Goal: Information Seeking & Learning: Compare options

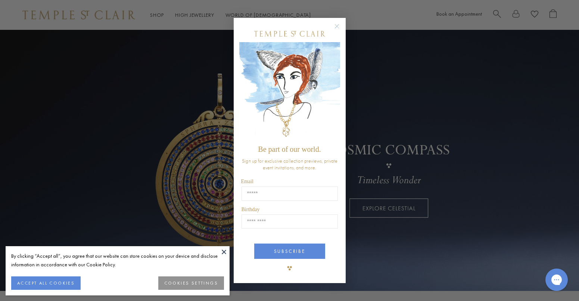
click at [340, 27] on circle "Close dialog" at bounding box center [336, 26] width 9 height 9
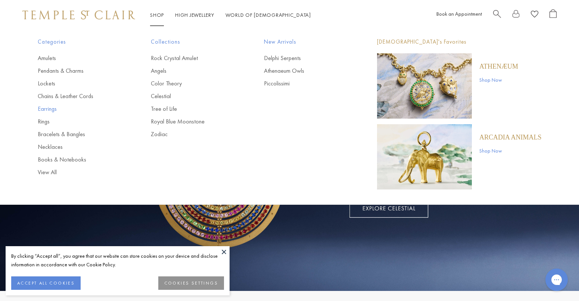
click at [51, 108] on link "Earrings" at bounding box center [79, 109] width 83 height 8
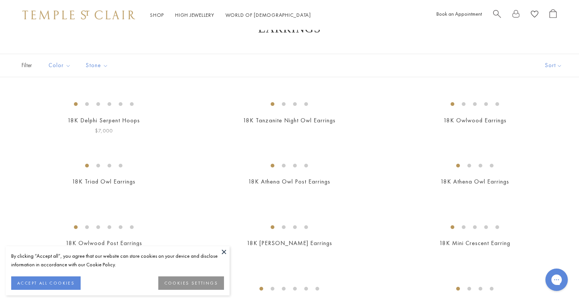
scroll to position [28, 0]
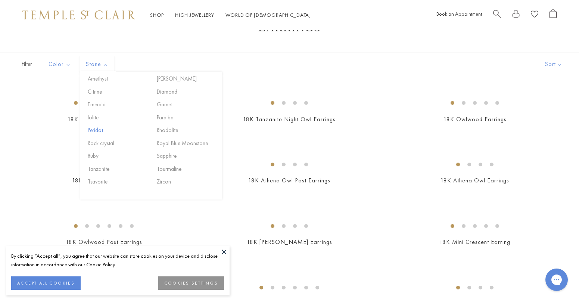
click at [96, 130] on button "Peridot" at bounding box center [117, 130] width 63 height 9
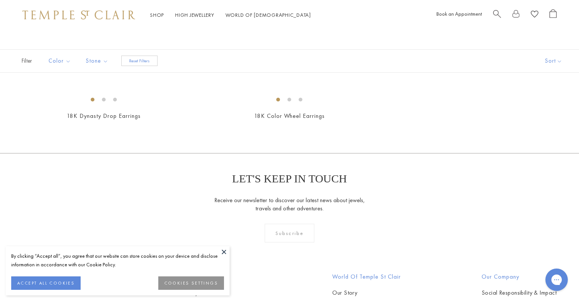
scroll to position [23, 0]
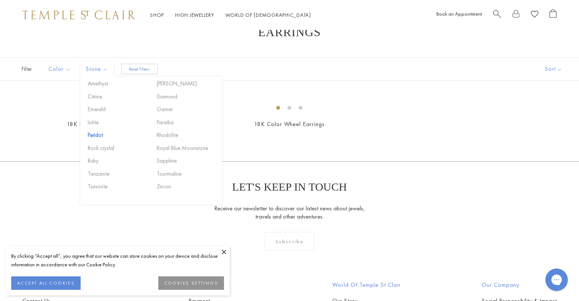
click at [140, 69] on button "Reset Filters" at bounding box center [139, 69] width 36 height 10
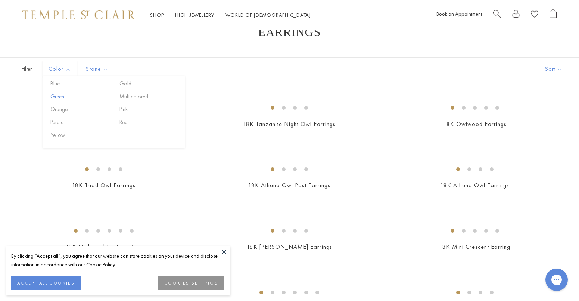
click at [60, 95] on button "Green" at bounding box center [80, 97] width 63 height 9
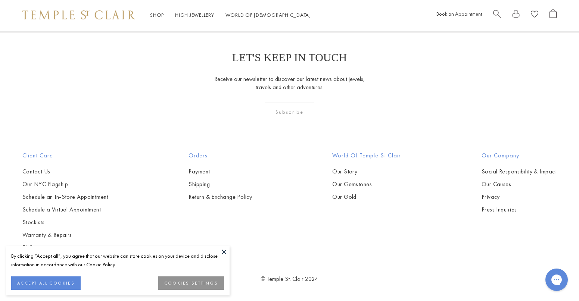
scroll to position [268, 0]
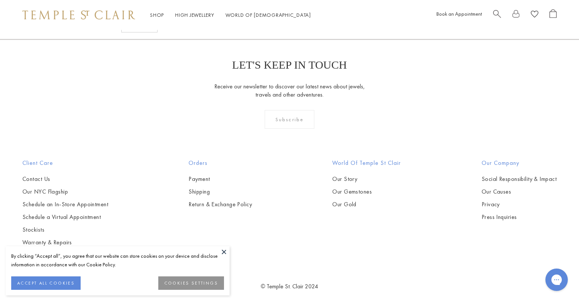
click at [0, 0] on img at bounding box center [0, 0] width 0 height 0
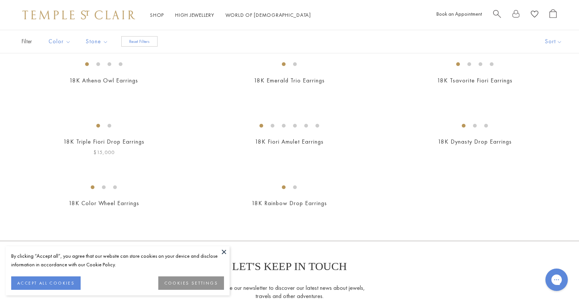
scroll to position [67, 0]
click at [0, 0] on img at bounding box center [0, 0] width 0 height 0
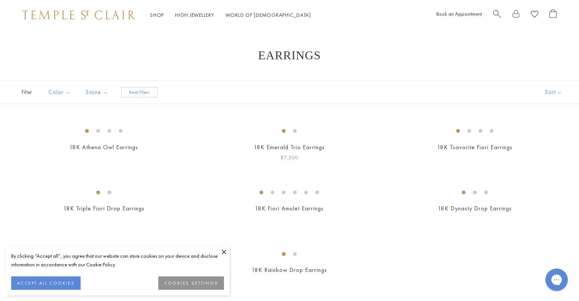
scroll to position [0, 0]
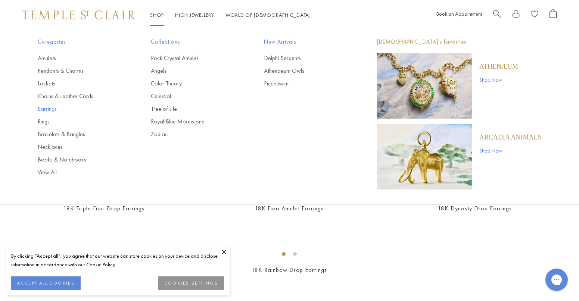
click at [50, 109] on link "Earrings" at bounding box center [79, 109] width 83 height 8
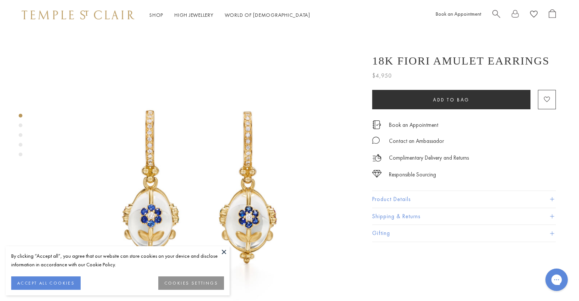
scroll to position [0, 1]
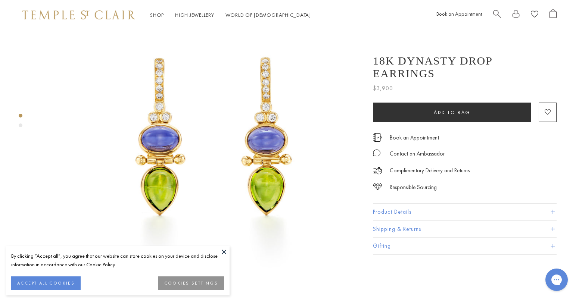
scroll to position [77, 0]
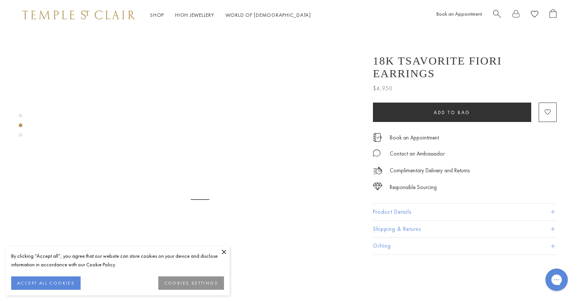
scroll to position [349, 0]
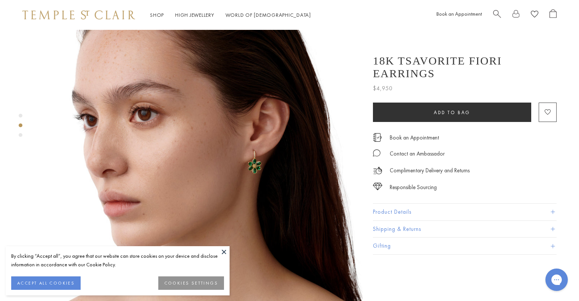
click at [222, 250] on button at bounding box center [223, 251] width 11 height 11
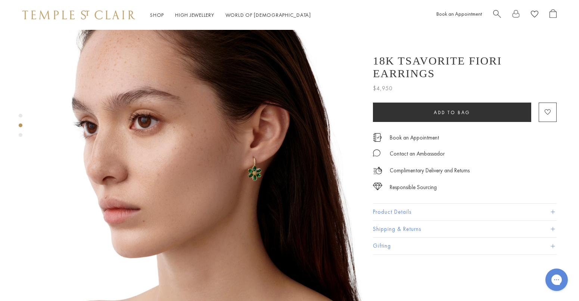
scroll to position [341, 0]
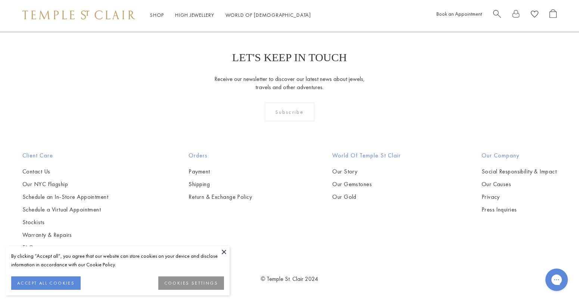
scroll to position [1651, 0]
click at [0, 0] on img at bounding box center [0, 0] width 0 height 0
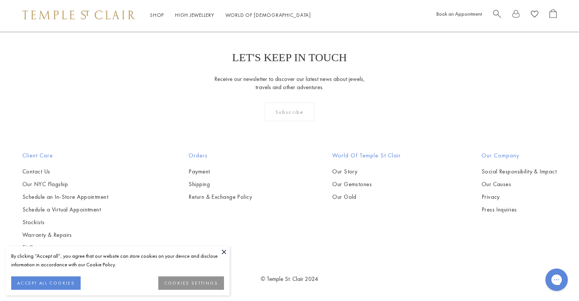
click at [0, 0] on img at bounding box center [0, 0] width 0 height 0
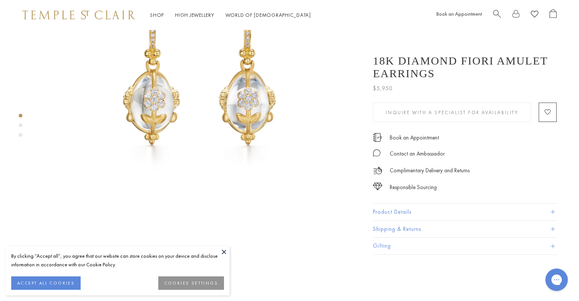
scroll to position [119, 0]
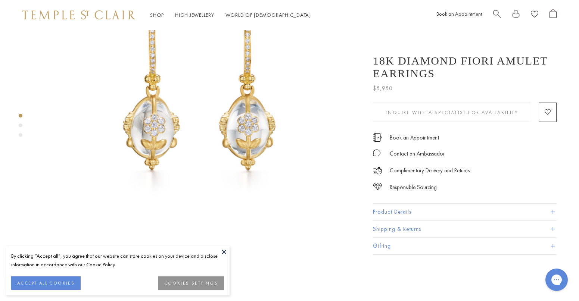
scroll to position [94, 0]
click at [219, 249] on button at bounding box center [223, 251] width 11 height 11
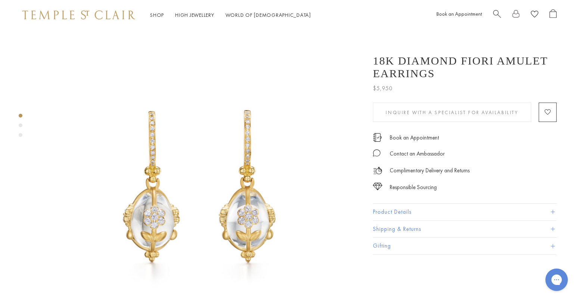
scroll to position [0, 0]
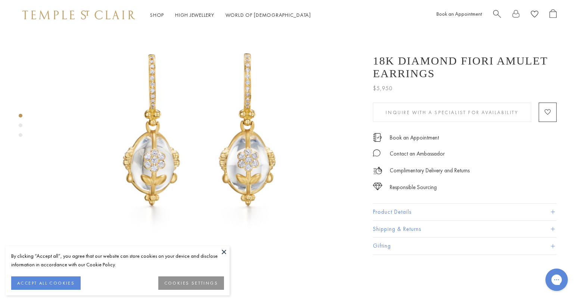
scroll to position [59, 0]
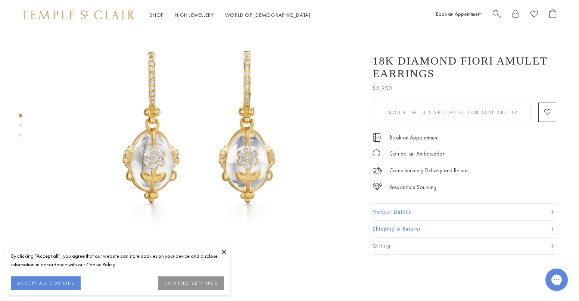
click at [20, 125] on div "Product gallery navigation" at bounding box center [21, 126] width 4 height 4
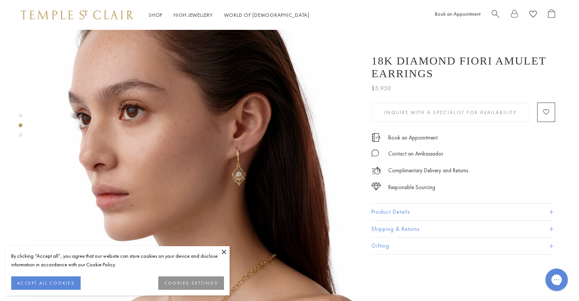
scroll to position [373, 1]
click at [20, 135] on div "Product gallery navigation" at bounding box center [21, 135] width 4 height 4
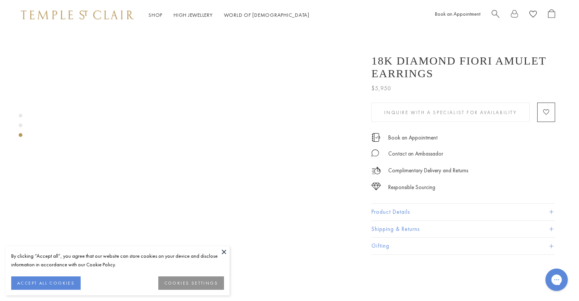
scroll to position [684, 1]
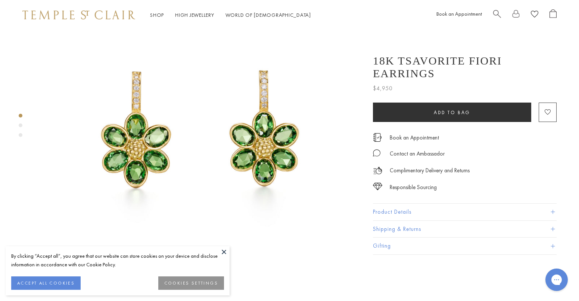
scroll to position [75, 0]
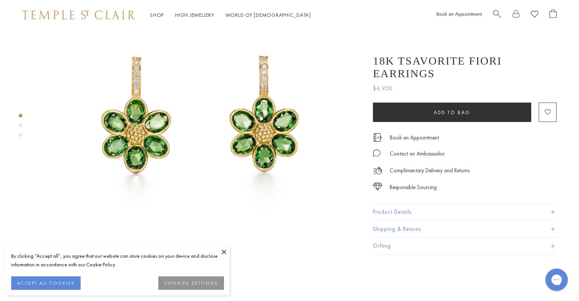
click at [20, 125] on div "Product gallery navigation" at bounding box center [21, 126] width 4 height 4
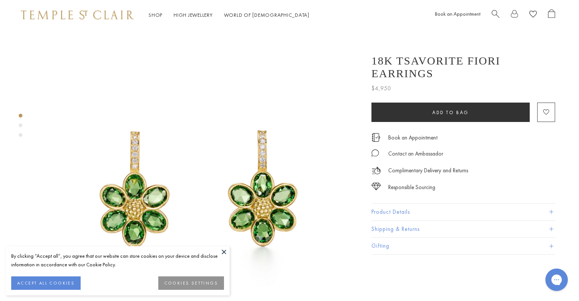
scroll to position [0, 1]
